Goal: Find specific page/section: Find specific page/section

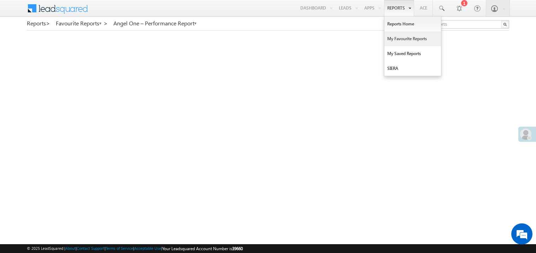
click at [392, 40] on link "My Favourite Reports" at bounding box center [412, 38] width 57 height 15
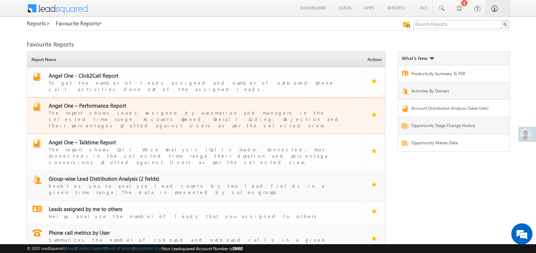
click at [96, 102] on span "Angel One – Performance Report" at bounding box center [87, 105] width 77 height 7
